Goal: Task Accomplishment & Management: Manage account settings

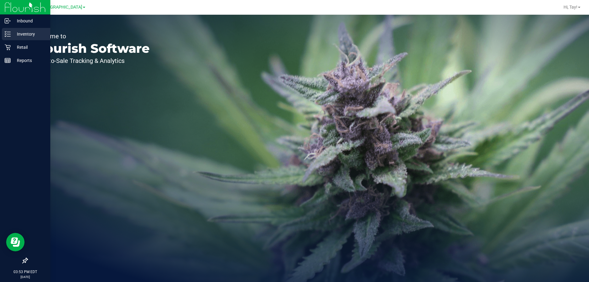
click at [19, 36] on p "Inventory" at bounding box center [29, 33] width 37 height 7
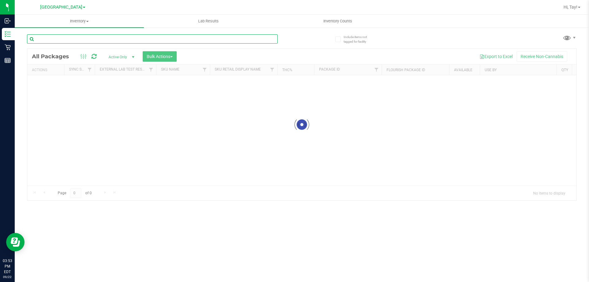
click at [105, 41] on input "text" at bounding box center [152, 38] width 251 height 9
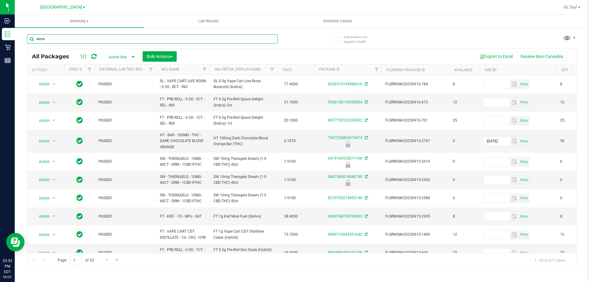
type input "wmo"
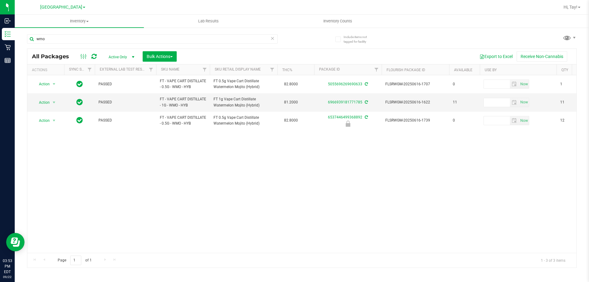
click at [284, 170] on div "Action Action Create package Edit attributes Global inventory Locate package Lo…" at bounding box center [301, 164] width 549 height 178
click at [281, 169] on div "Action Action Create package Edit attributes Global inventory Locate package Lo…" at bounding box center [301, 164] width 549 height 178
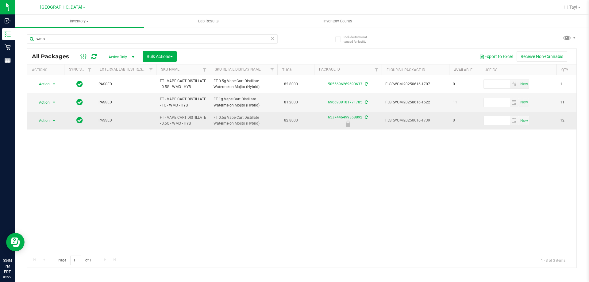
click at [42, 125] on span "Action" at bounding box center [41, 120] width 17 height 9
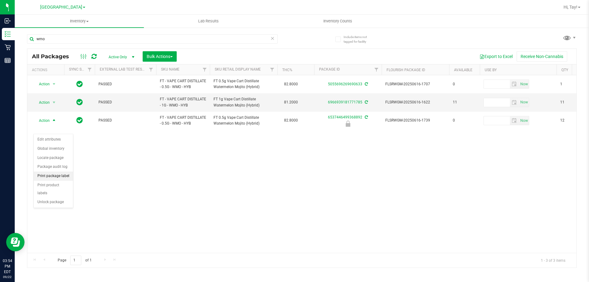
click at [56, 175] on li "Print package label" at bounding box center [53, 175] width 39 height 9
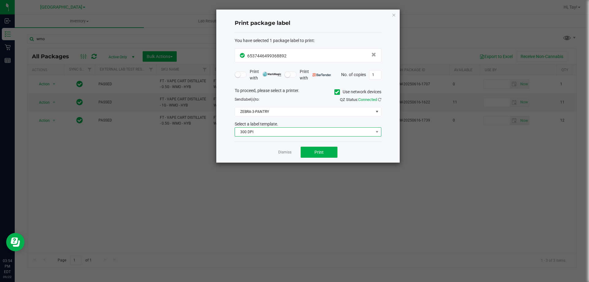
click at [293, 129] on span "300 DPI" at bounding box center [304, 132] width 138 height 9
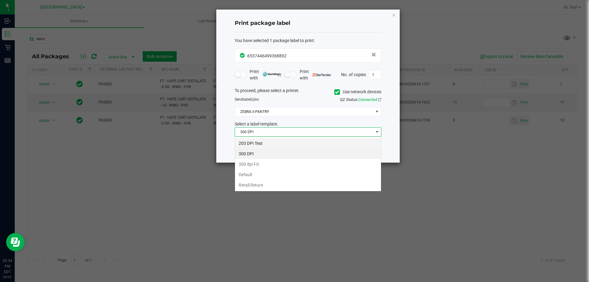
scroll to position [9, 147]
click at [273, 142] on li "203 DPI Test" at bounding box center [308, 143] width 146 height 10
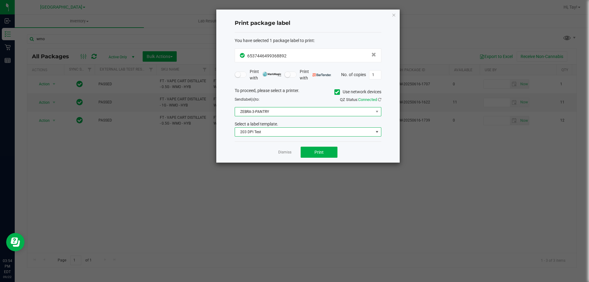
click at [279, 113] on span "ZEBRA-3-PANTRY" at bounding box center [304, 111] width 138 height 9
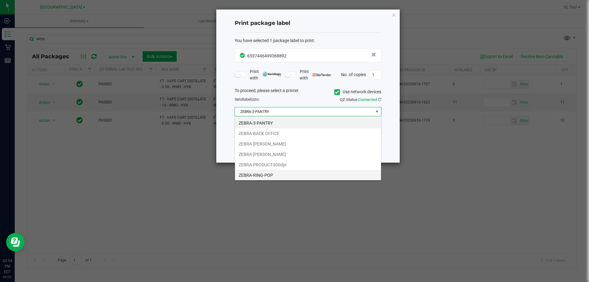
click at [276, 176] on li "ZEBRA-RING-POP" at bounding box center [308, 175] width 146 height 10
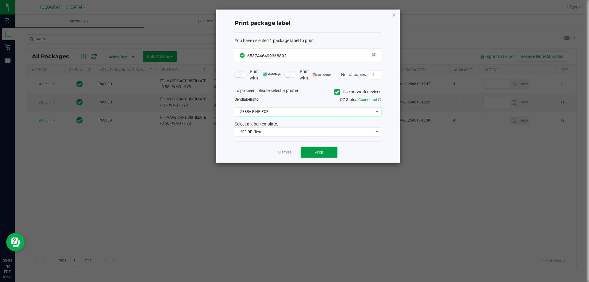
click at [309, 149] on button "Print" at bounding box center [319, 152] width 37 height 11
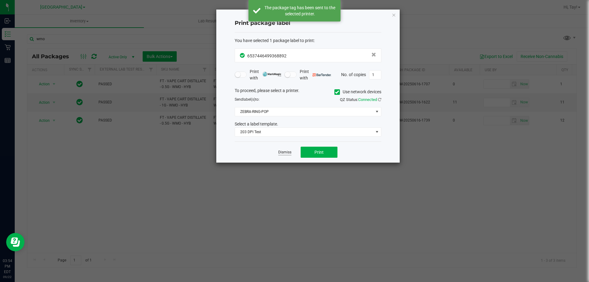
click at [282, 152] on link "Dismiss" at bounding box center [284, 152] width 13 height 5
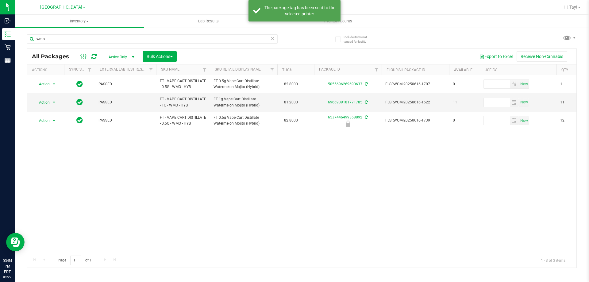
drag, startPoint x: 44, startPoint y: 133, endPoint x: 48, endPoint y: 133, distance: 3.7
click at [45, 125] on span "Action" at bounding box center [41, 120] width 17 height 9
click at [60, 198] on li "Unlock package" at bounding box center [53, 202] width 39 height 9
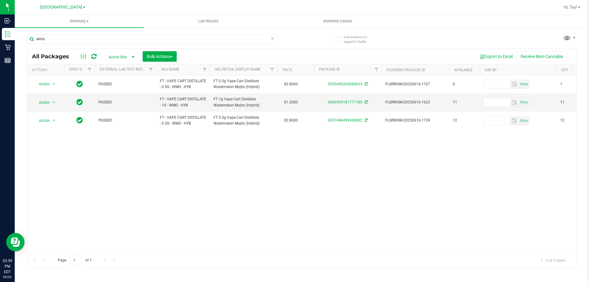
click at [283, 183] on div "Action Action Create package Edit attributes Global inventory Locate package Lo…" at bounding box center [301, 164] width 549 height 178
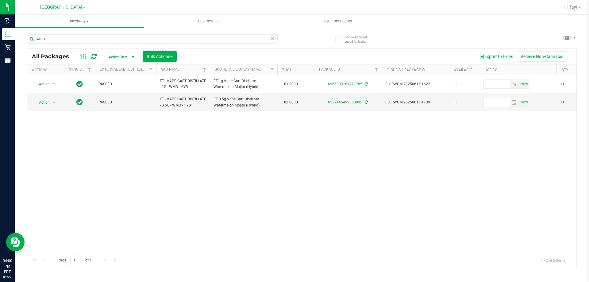
click at [254, 142] on div "Action Action Create package Edit attributes Global inventory Locate package Lo…" at bounding box center [301, 164] width 549 height 178
click at [136, 39] on input "wmo" at bounding box center [152, 38] width 251 height 9
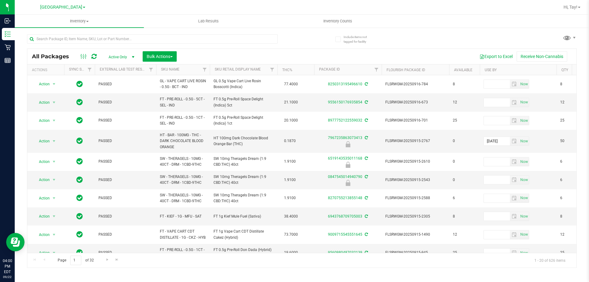
click at [265, 71] on th "Sku Retail Display Name" at bounding box center [243, 69] width 67 height 11
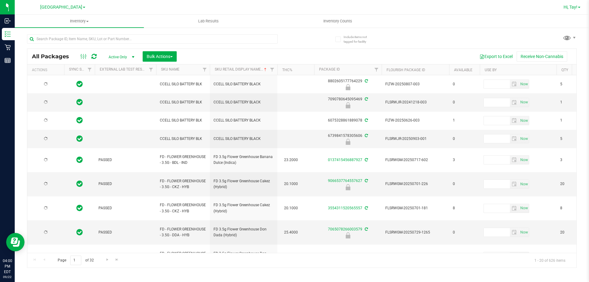
click at [565, 6] on span "Hi, Tay!" at bounding box center [570, 7] width 14 height 5
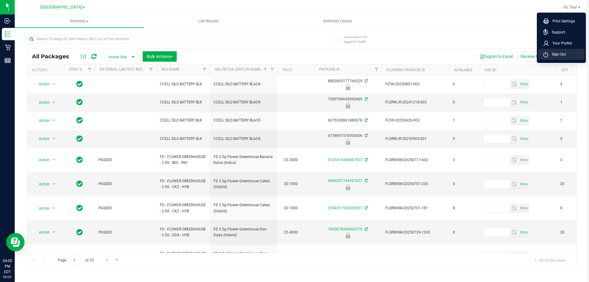
click at [553, 59] on li "Sign Out" at bounding box center [561, 54] width 46 height 11
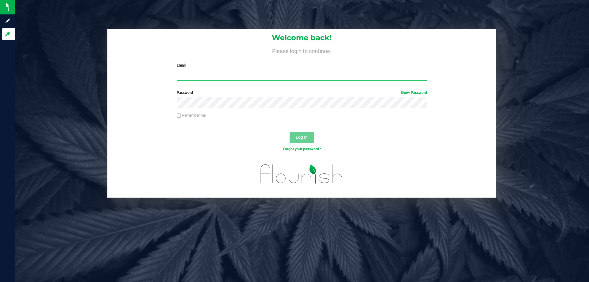
click at [209, 80] on input "Email" at bounding box center [302, 75] width 250 height 11
type input "[EMAIL_ADDRESS][DOMAIN_NAME]"
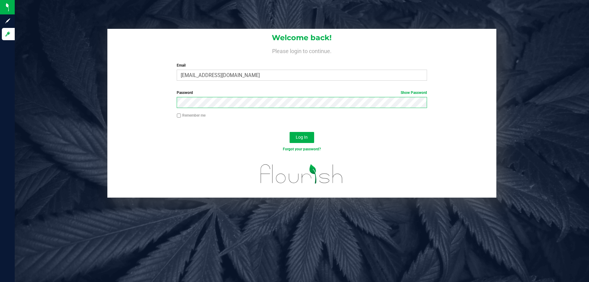
click at [290, 132] on button "Log In" at bounding box center [302, 137] width 25 height 11
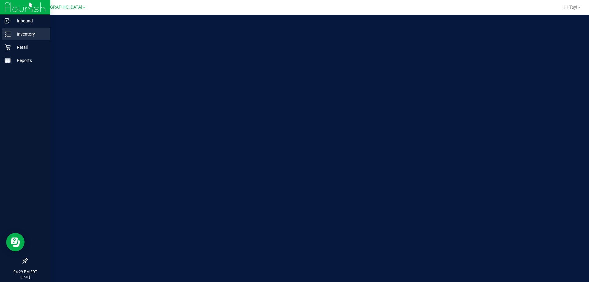
click at [25, 33] on p "Inventory" at bounding box center [29, 33] width 37 height 7
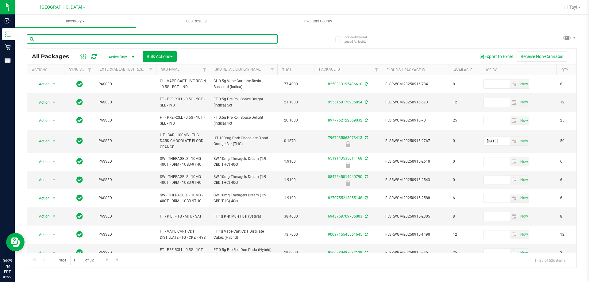
click at [56, 40] on input "text" at bounding box center [152, 38] width 251 height 9
type input "s"
type input "arz"
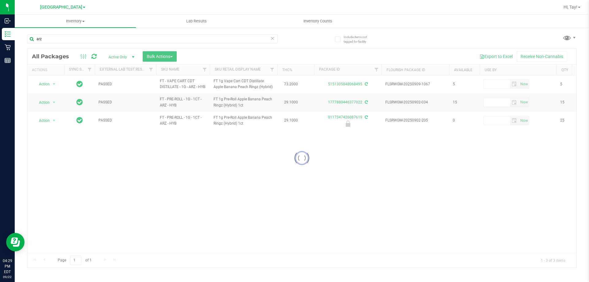
click at [304, 157] on div "Loading... Action Action Create package Edit attributes Global inventory Locate…" at bounding box center [301, 164] width 549 height 178
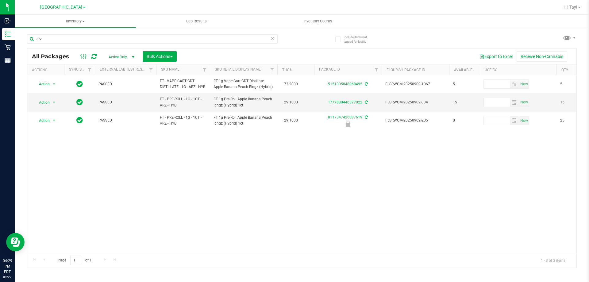
click at [286, 163] on div "Action Action Create package Edit attributes Global inventory Locate package Lo…" at bounding box center [301, 164] width 549 height 178
click at [103, 41] on input "arz" at bounding box center [152, 38] width 251 height 9
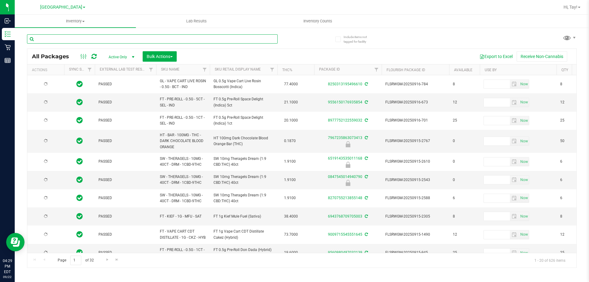
type input "[DATE]"
click at [60, 40] on input "text" at bounding box center [152, 38] width 251 height 9
